Goal: Book appointment/travel/reservation

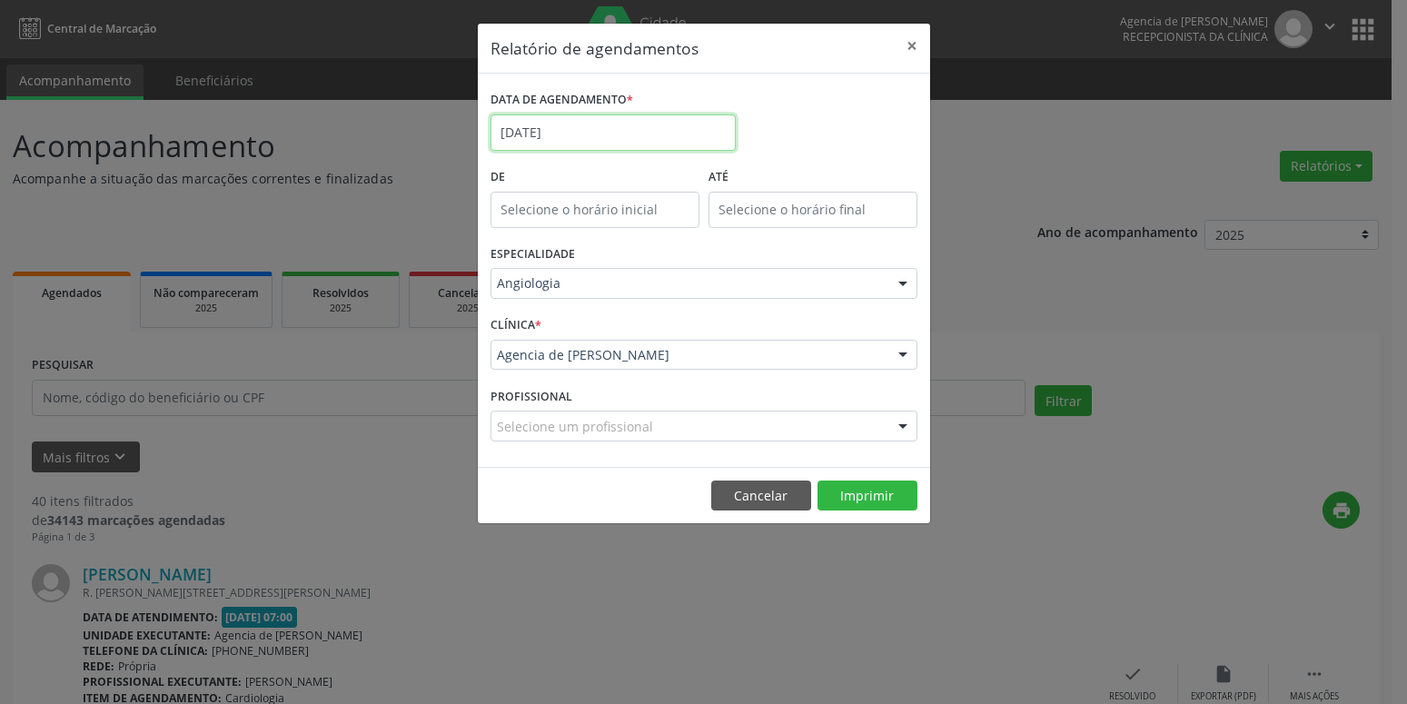
click at [590, 128] on input "[DATE]" at bounding box center [613, 132] width 245 height 36
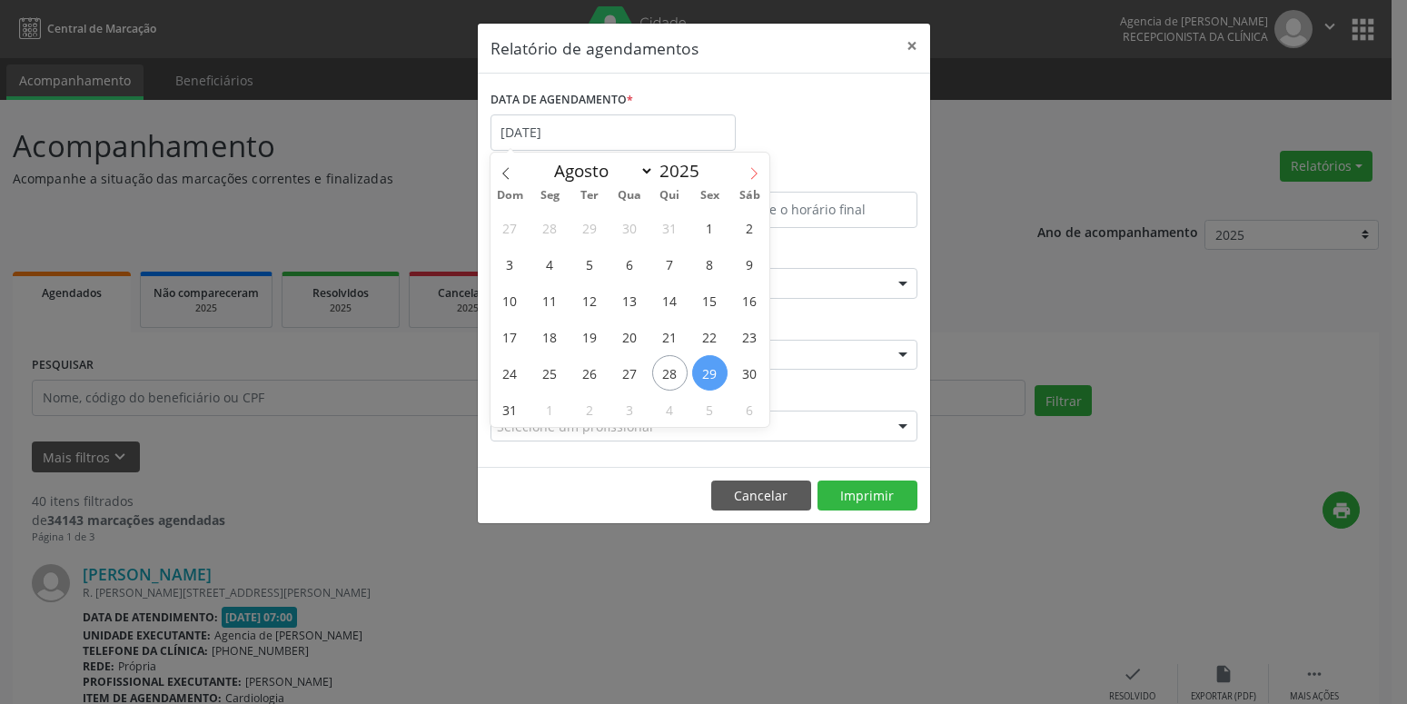
click at [759, 170] on icon at bounding box center [754, 173] width 13 height 13
select select "8"
click at [710, 339] on span "26" at bounding box center [709, 336] width 35 height 35
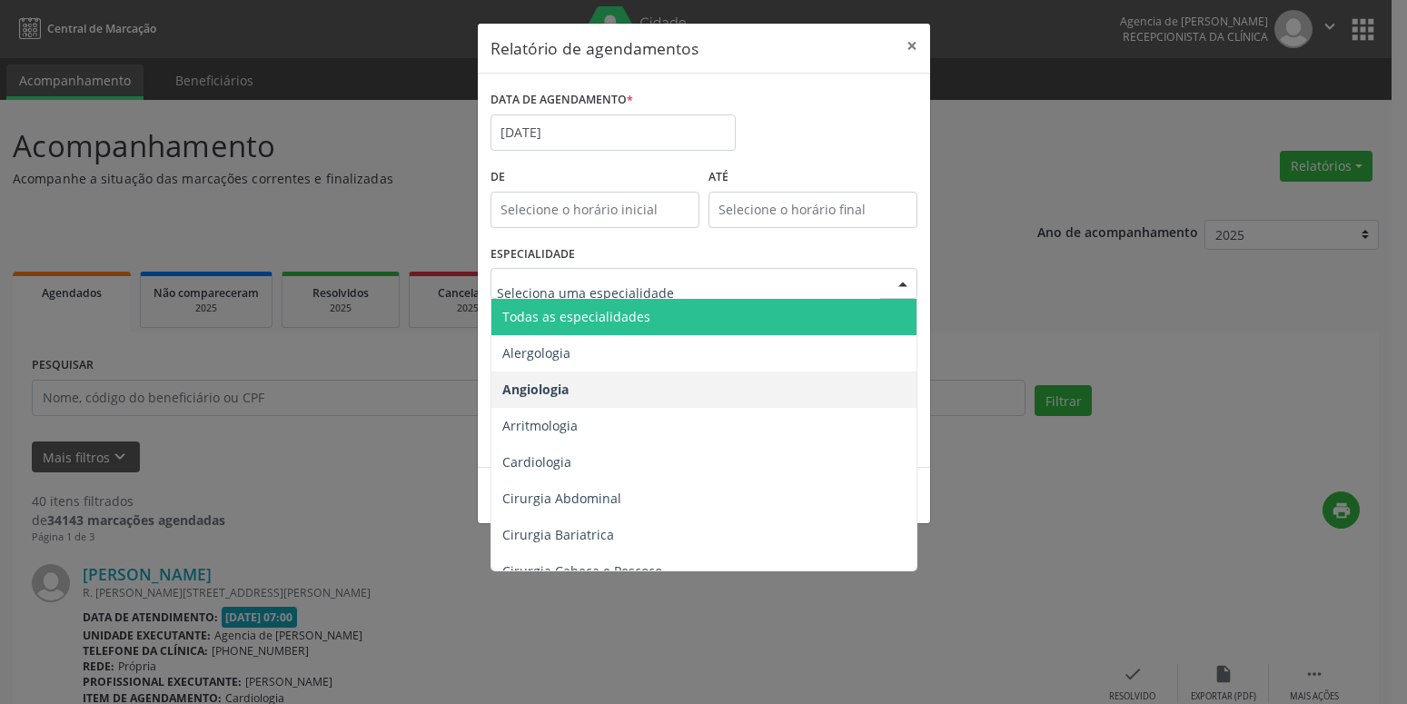
click at [638, 322] on span "Todas as especialidades" at bounding box center [576, 316] width 148 height 17
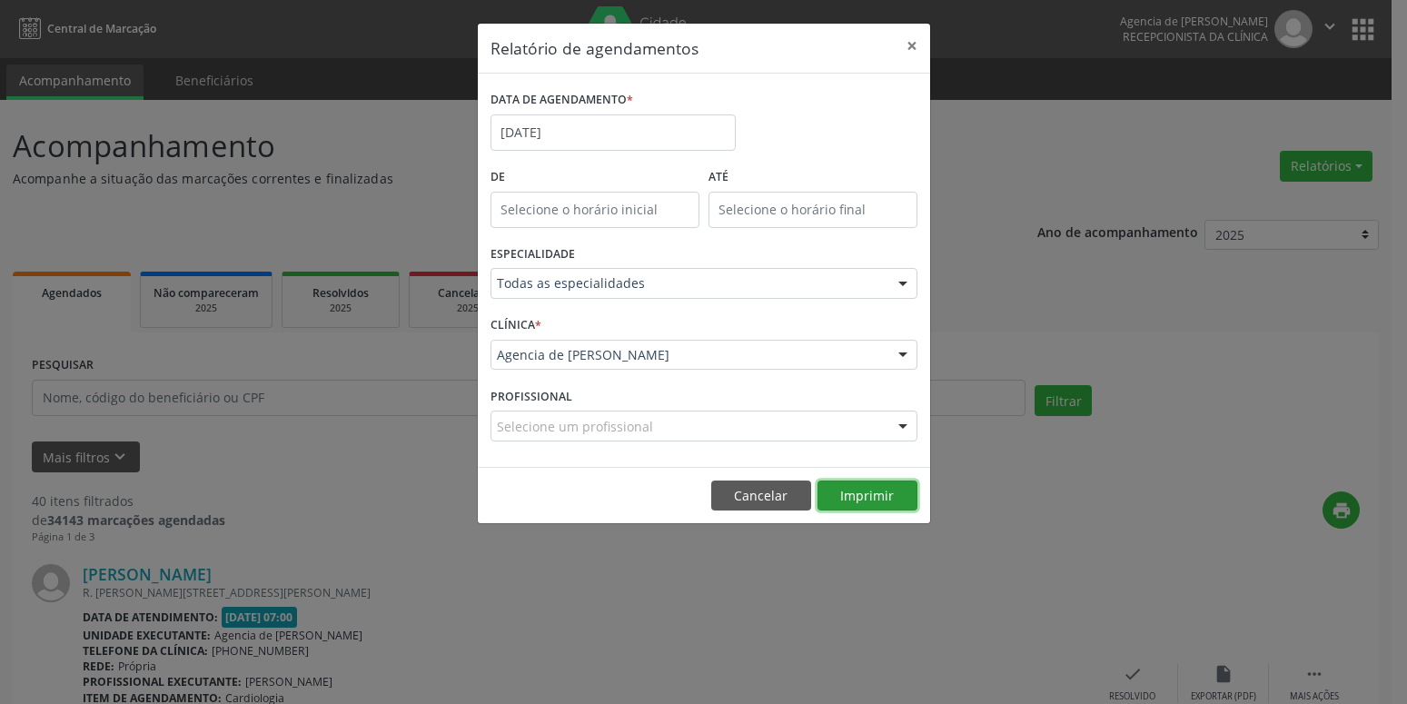
click at [859, 502] on button "Imprimir" at bounding box center [868, 496] width 100 height 31
click at [588, 134] on input "[DATE]" at bounding box center [613, 132] width 245 height 36
click at [0, 0] on div "Janeiro Fevereiro Março Abril Maio Junho Julho Agosto Setembro Outubro Novembro…" at bounding box center [0, 0] width 0 height 0
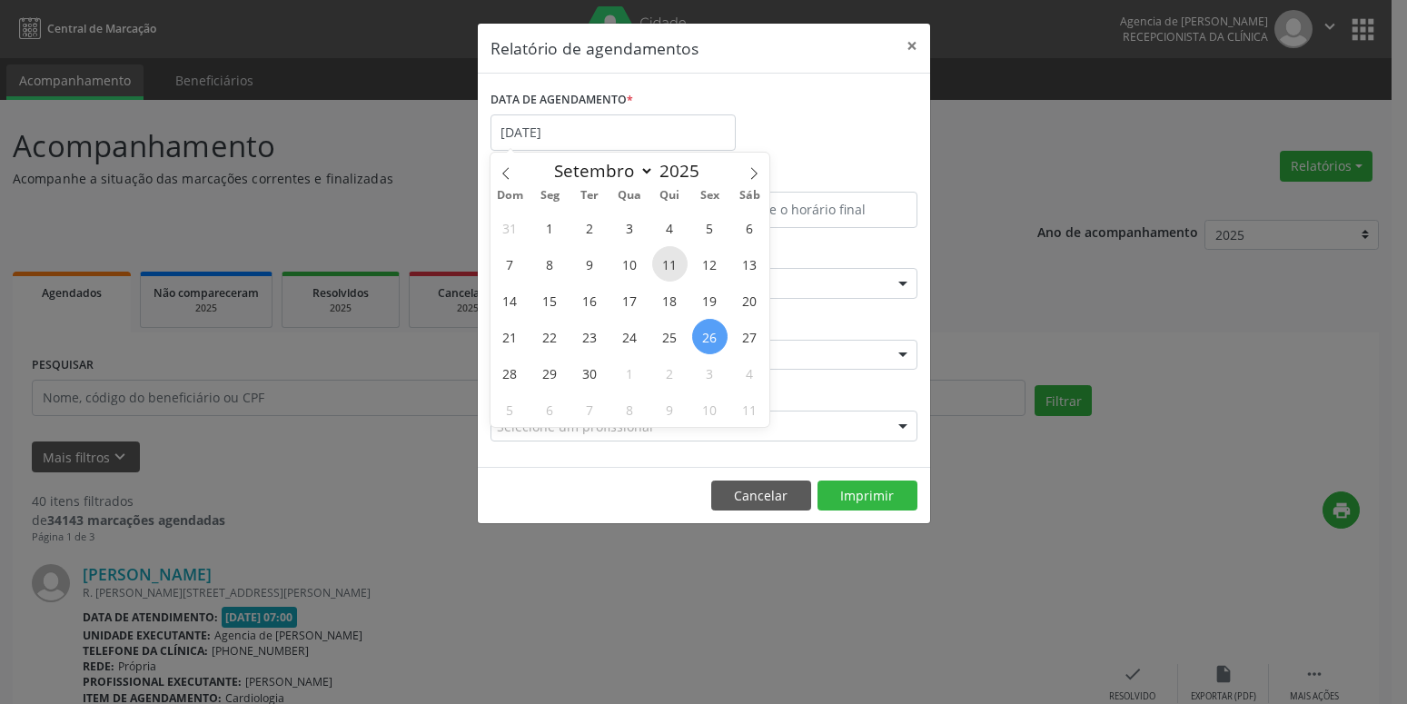
click at [668, 264] on span "11" at bounding box center [669, 263] width 35 height 35
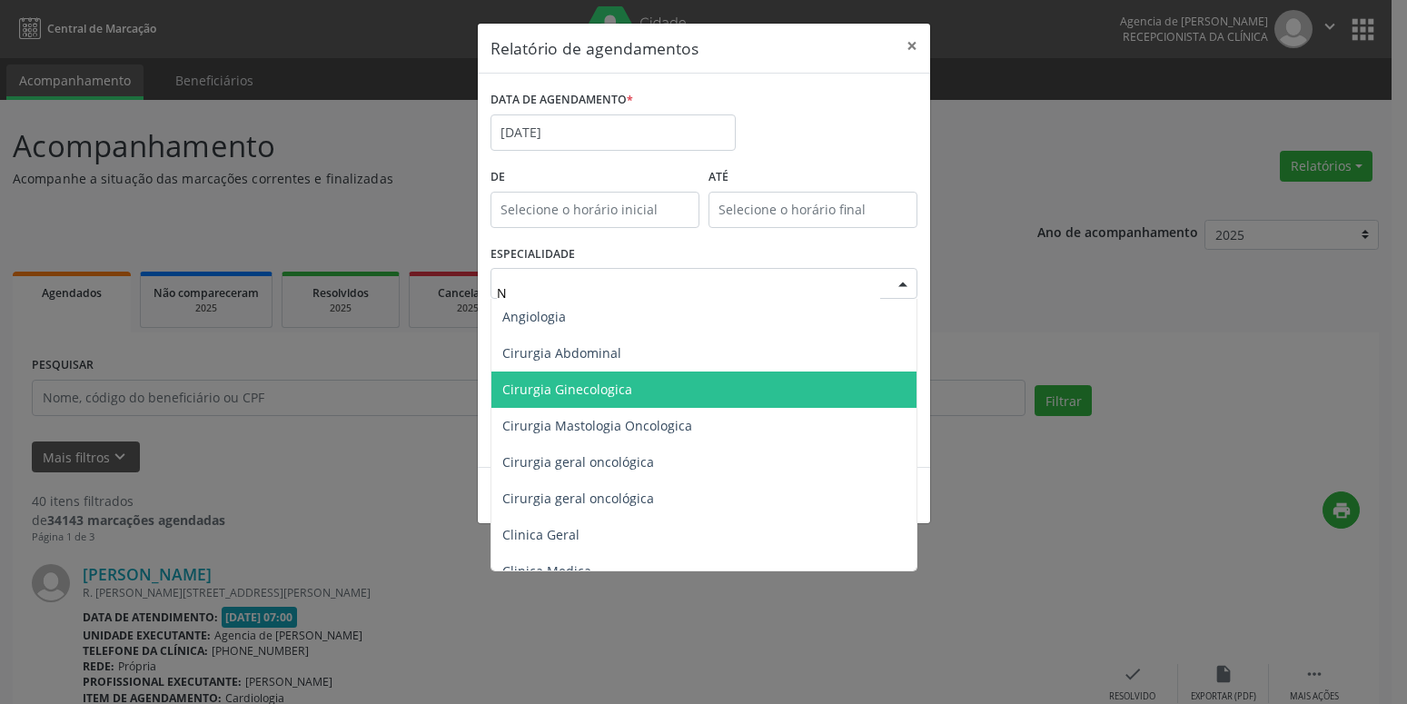
type input "NU"
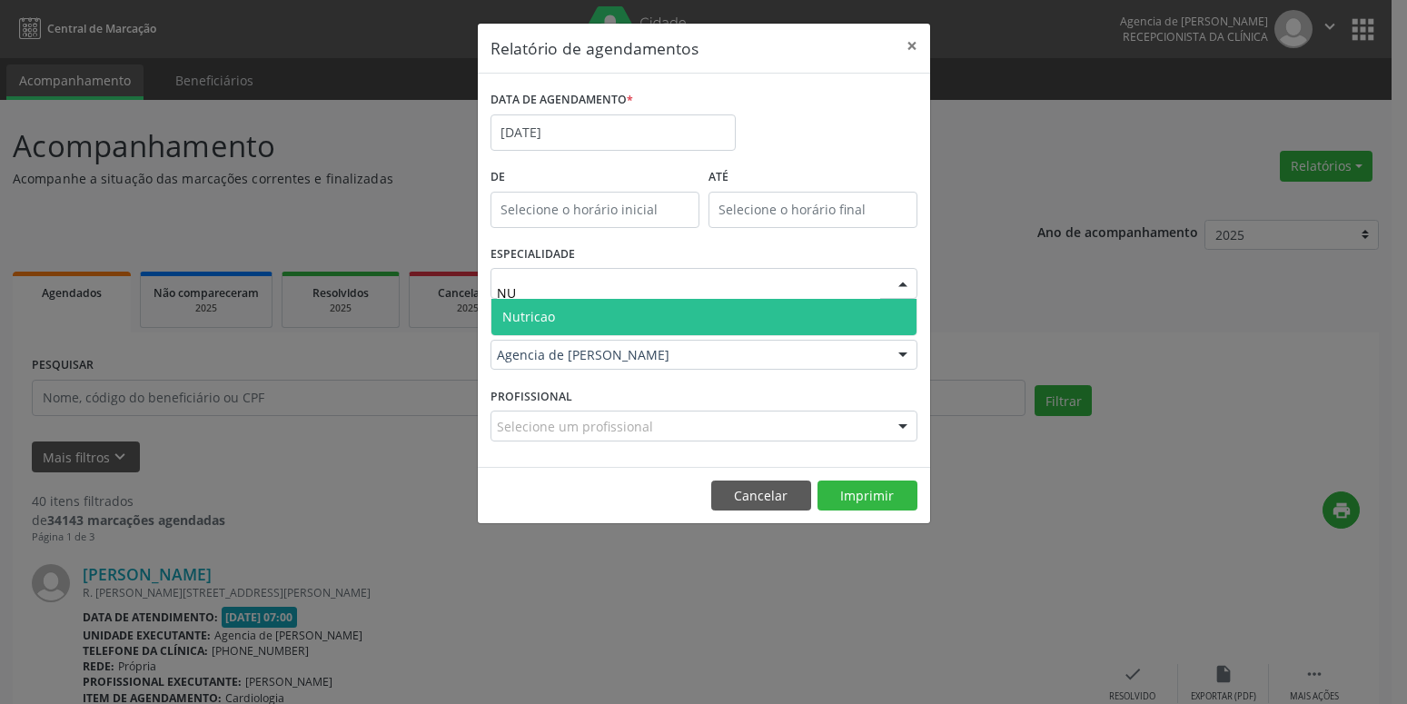
click at [653, 324] on span "Nutricao" at bounding box center [704, 317] width 425 height 36
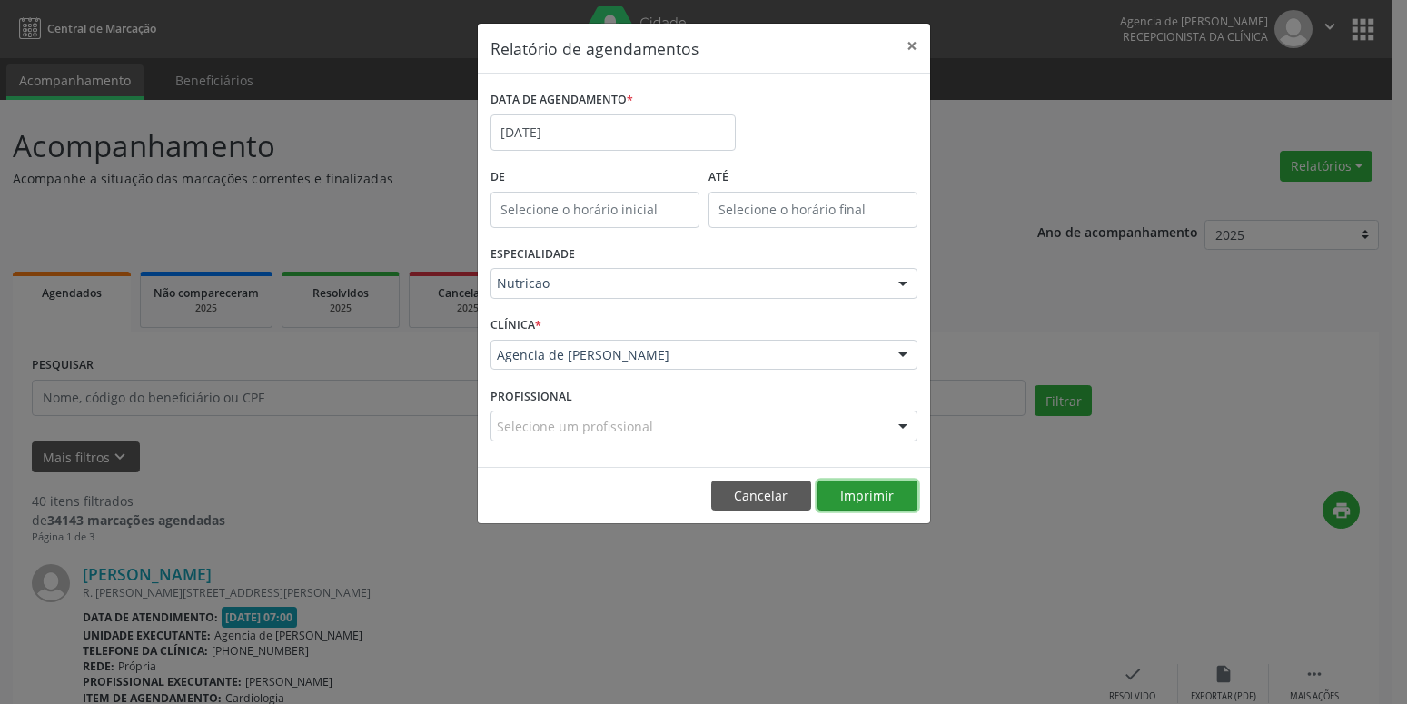
click at [877, 499] on button "Imprimir" at bounding box center [868, 496] width 100 height 31
click at [586, 131] on input "[DATE]" at bounding box center [613, 132] width 245 height 36
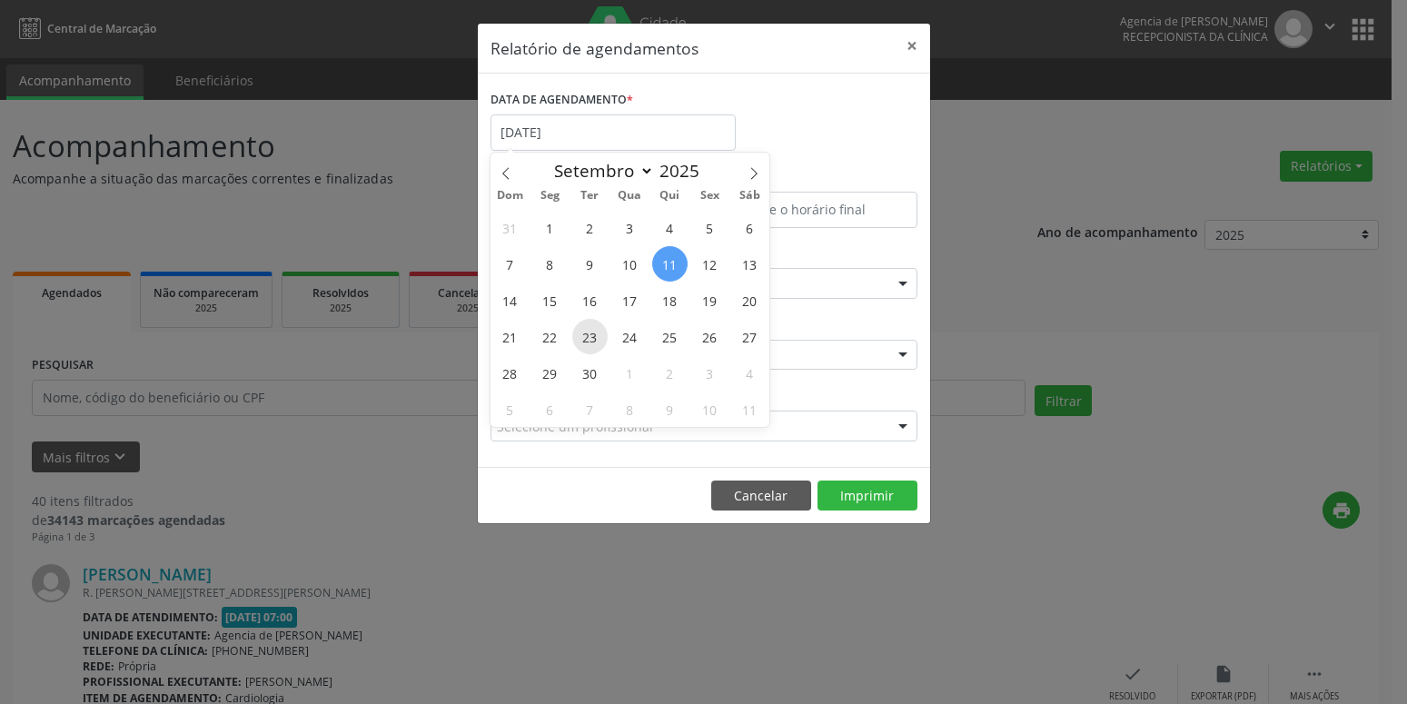
click at [590, 335] on span "23" at bounding box center [589, 336] width 35 height 35
type input "[DATE]"
click at [590, 335] on span "23" at bounding box center [589, 336] width 35 height 35
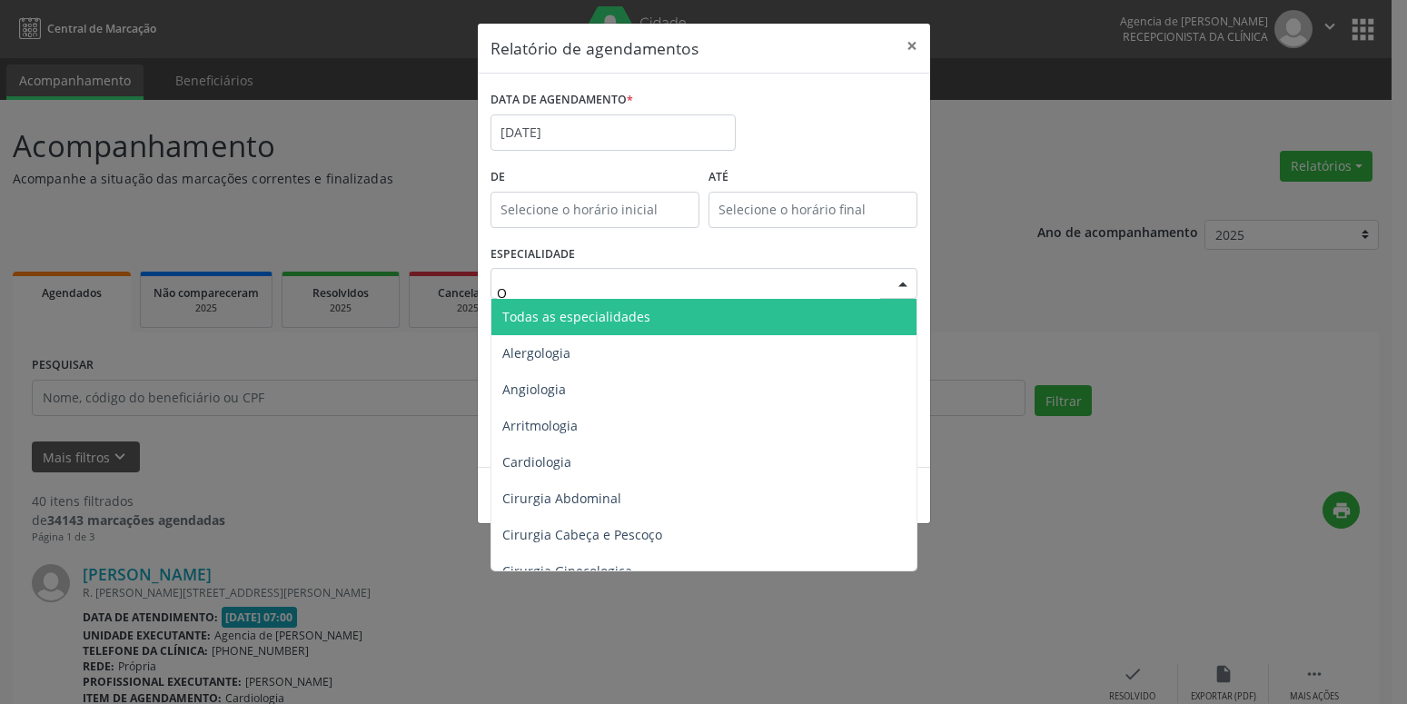
type input "OR"
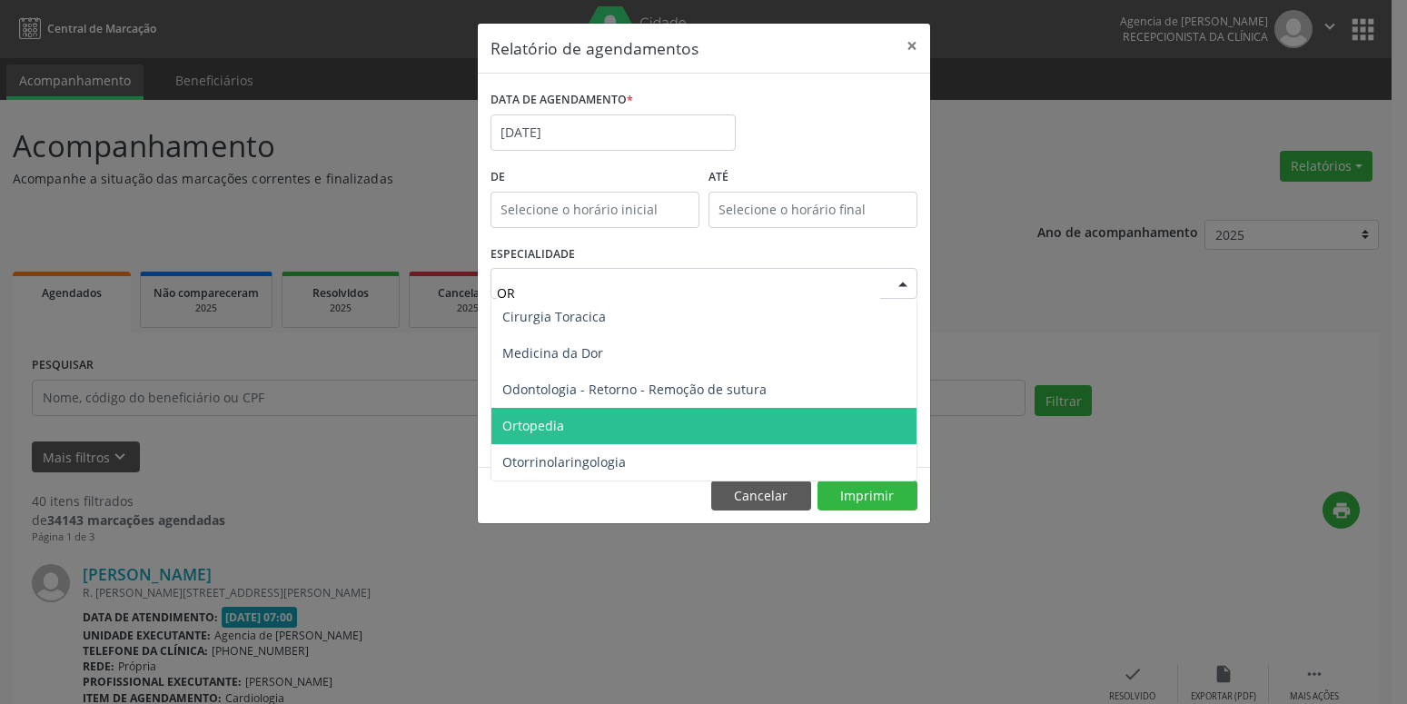
click at [656, 432] on span "Ortopedia" at bounding box center [704, 426] width 425 height 36
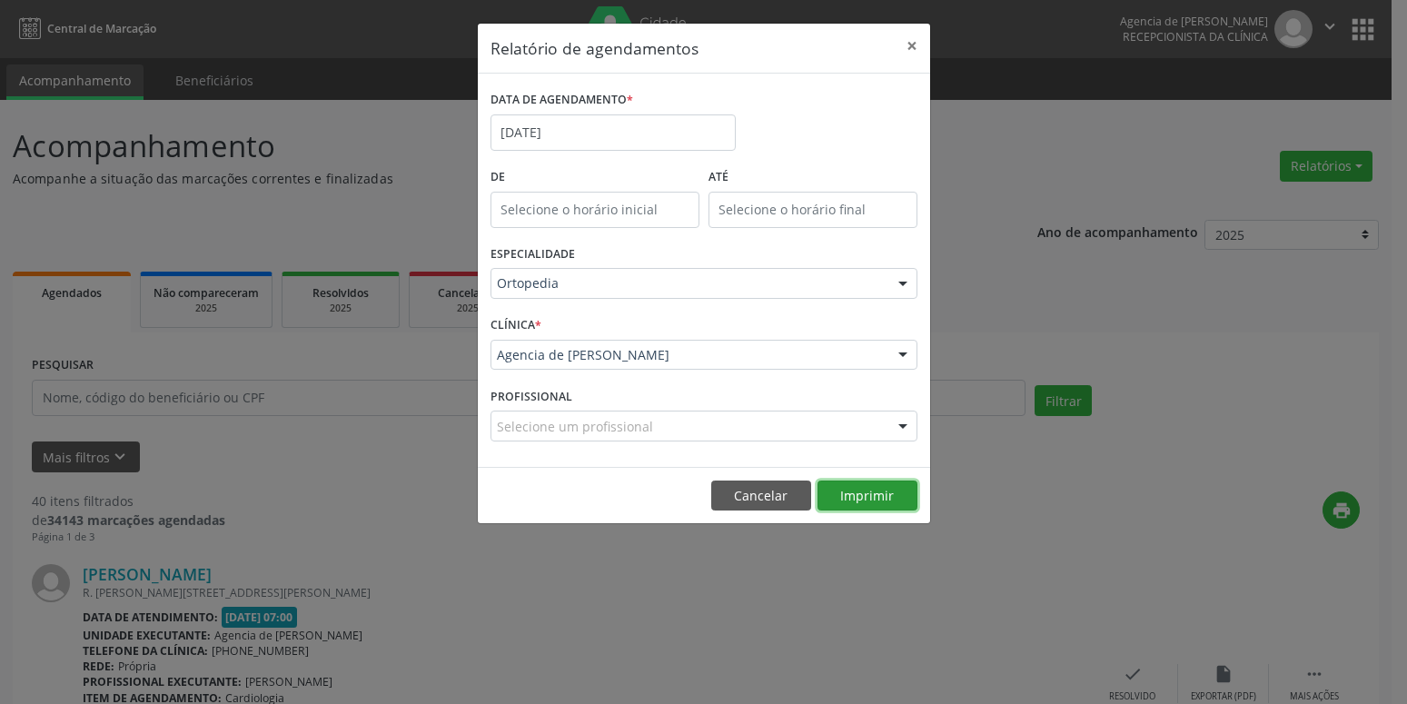
click at [871, 503] on button "Imprimir" at bounding box center [868, 496] width 100 height 31
